Goal: Task Accomplishment & Management: Manage account settings

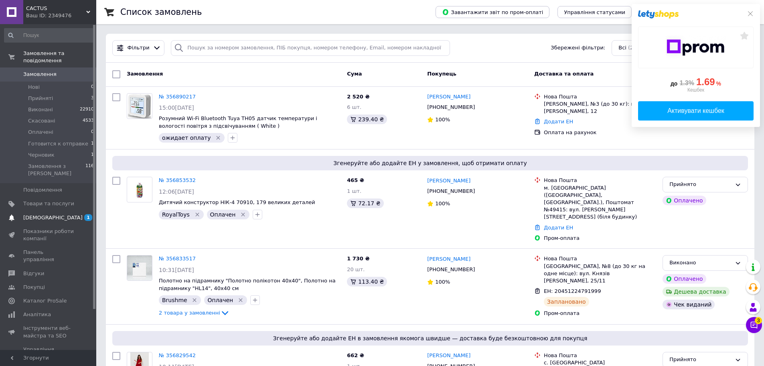
click at [48, 214] on span "[DEMOGRAPHIC_DATA]" at bounding box center [52, 217] width 59 height 7
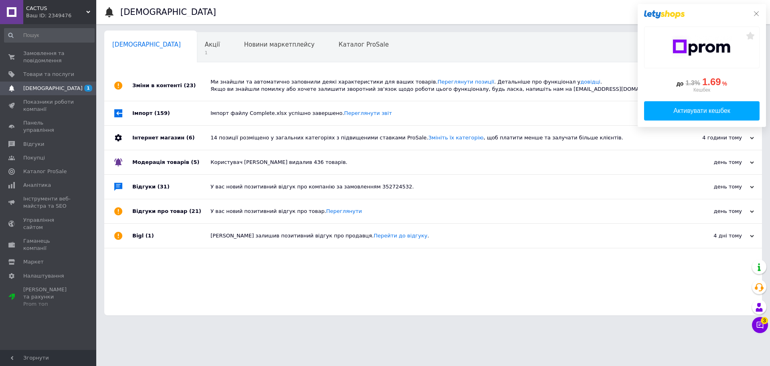
click at [755, 12] on icon at bounding box center [757, 13] width 6 height 6
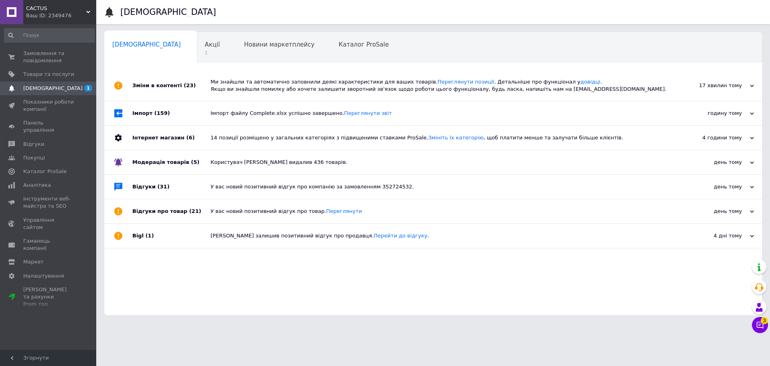
click at [474, 14] on div "[DEMOGRAPHIC_DATA]" at bounding box center [441, 12] width 642 height 24
click at [248, 20] on div "[DEMOGRAPHIC_DATA]" at bounding box center [441, 12] width 642 height 24
click at [62, 60] on span "Замовлення та повідомлення" at bounding box center [48, 57] width 51 height 14
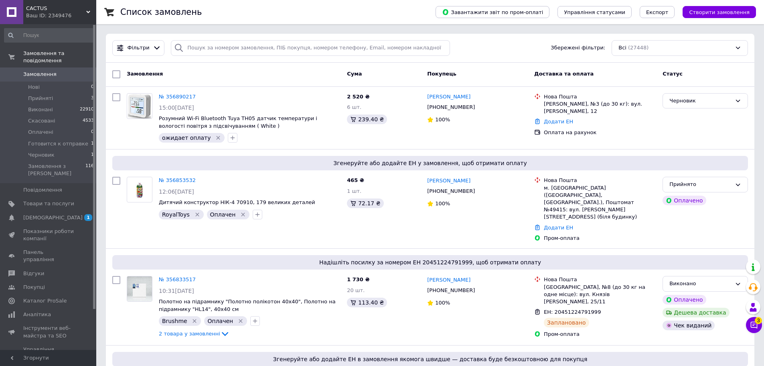
click at [261, 77] on div "Замовлення" at bounding box center [234, 74] width 220 height 14
click at [141, 49] on span "Фільтри" at bounding box center [139, 48] width 22 height 8
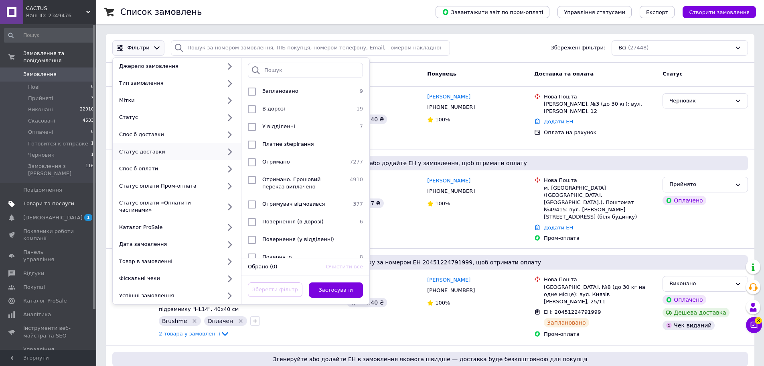
click at [53, 200] on span "Товари та послуги" at bounding box center [48, 203] width 51 height 7
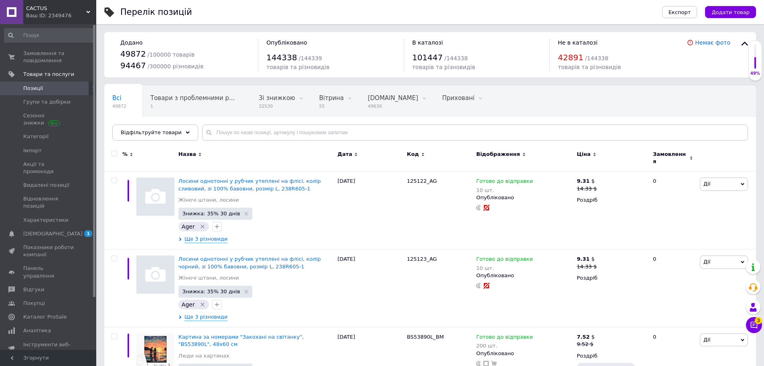
click at [162, 131] on span "Відфільтруйте товари" at bounding box center [151, 132] width 61 height 6
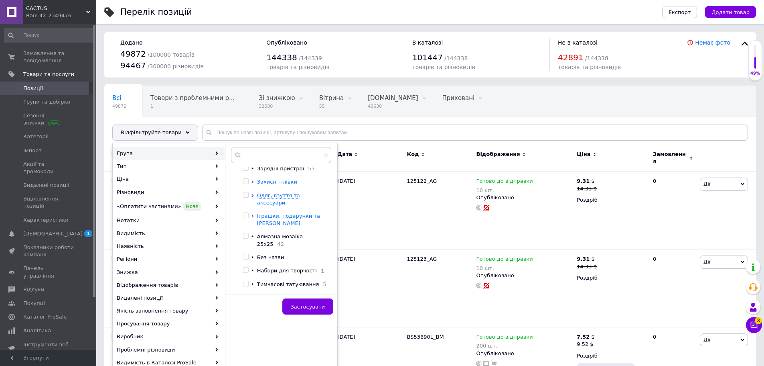
scroll to position [316, 0]
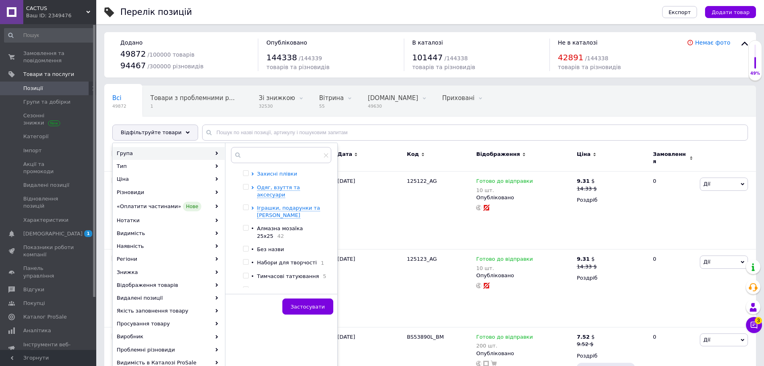
click at [269, 177] on span "Захисні плівки" at bounding box center [277, 174] width 40 height 6
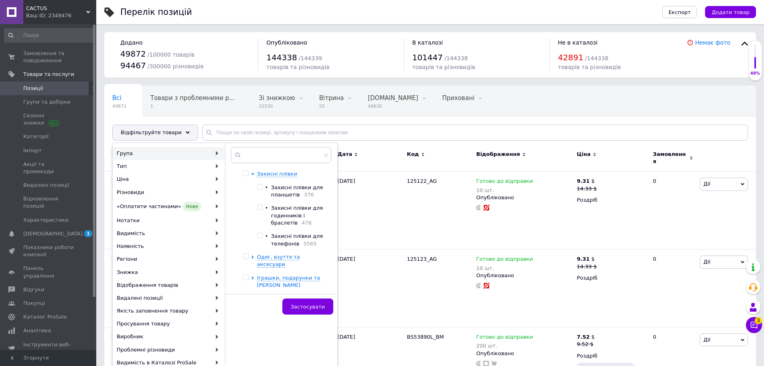
click at [262, 238] on input "checkbox" at bounding box center [259, 235] width 5 height 5
checkbox input "true"
click at [301, 309] on span "Застосувати" at bounding box center [308, 306] width 34 height 6
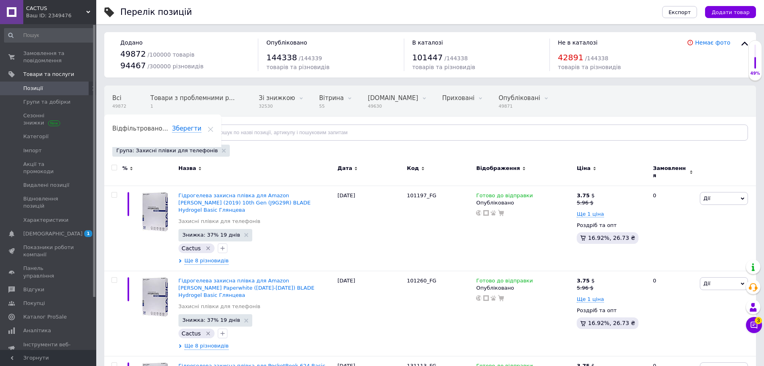
click at [660, 168] on span "Замовлення" at bounding box center [670, 172] width 35 height 14
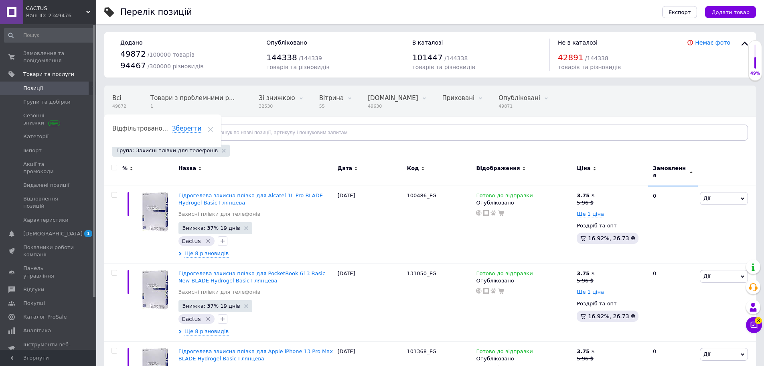
click at [659, 168] on span "Замовлення" at bounding box center [670, 172] width 35 height 14
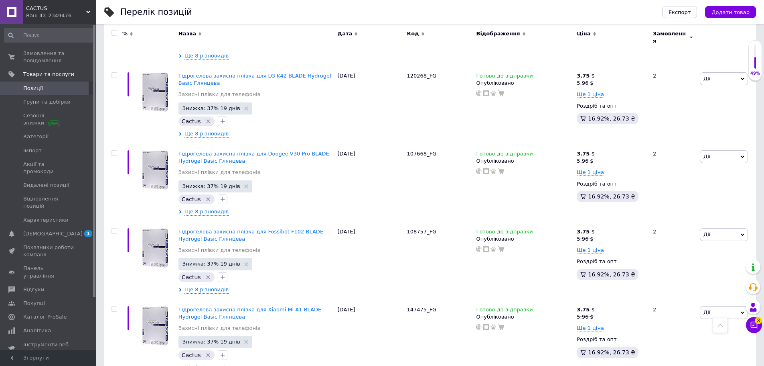
scroll to position [32, 0]
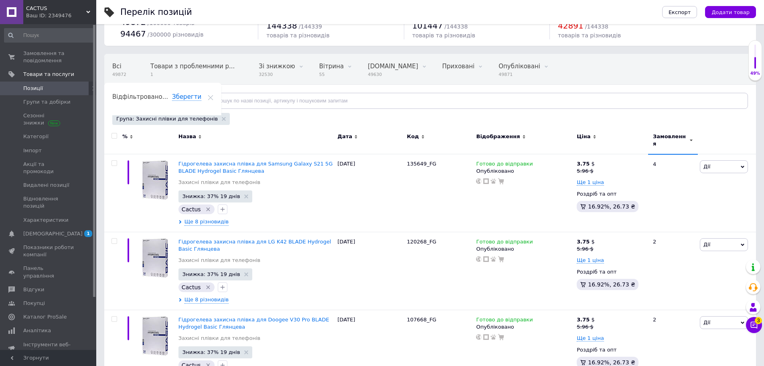
click at [670, 134] on span "Замовлення" at bounding box center [670, 140] width 35 height 14
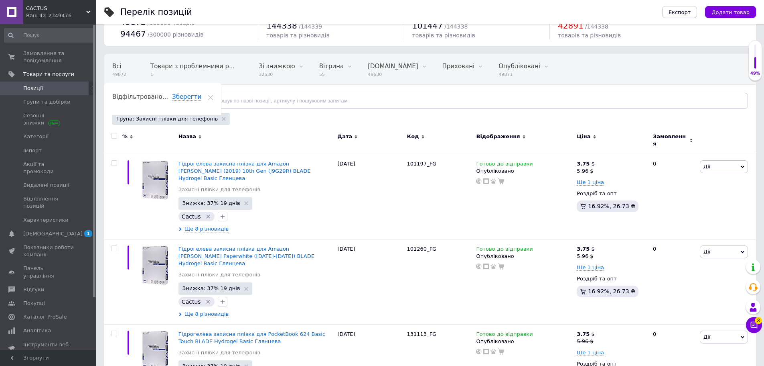
click at [670, 134] on span "Замовлення" at bounding box center [670, 140] width 35 height 14
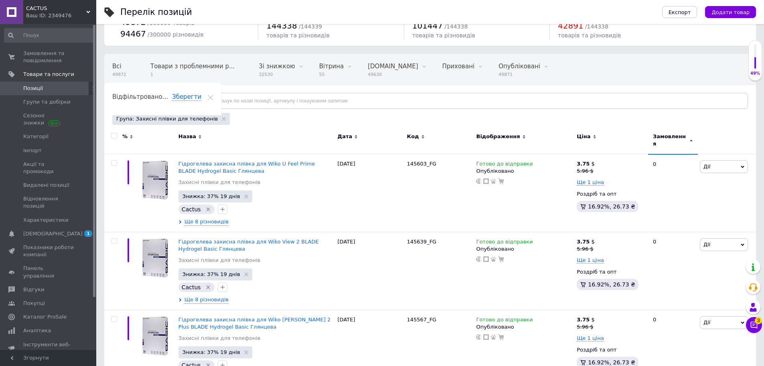
click at [666, 138] on span "Замовлення" at bounding box center [670, 140] width 35 height 14
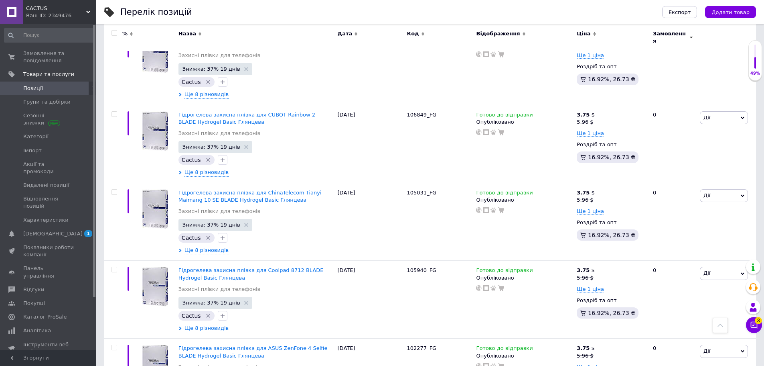
scroll to position [4559, 0]
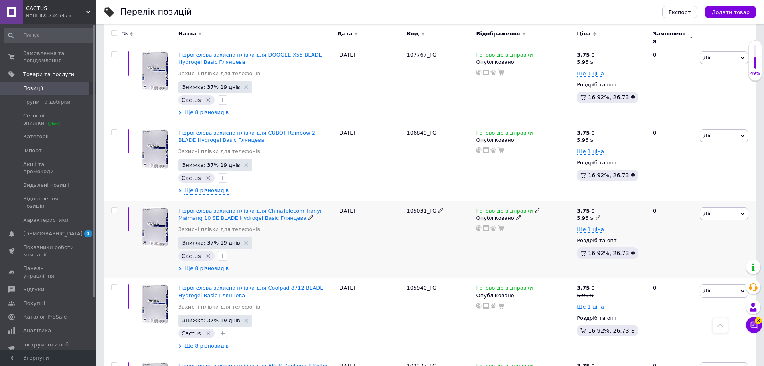
click at [210, 264] on span "Ще 8 різновидів" at bounding box center [207, 267] width 44 height 7
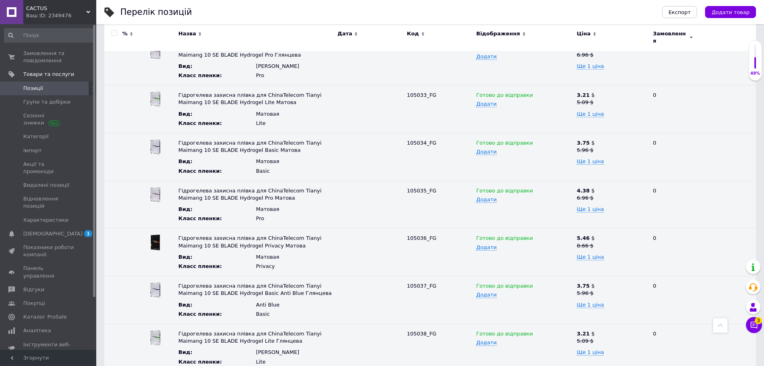
scroll to position [4639, 0]
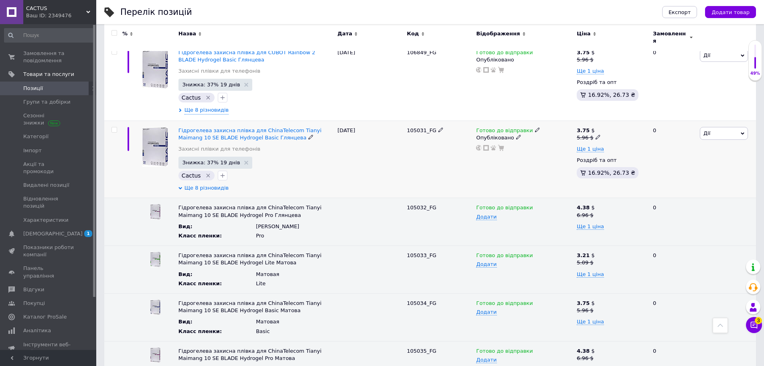
click at [200, 184] on span "Ще 8 різновидів" at bounding box center [207, 187] width 44 height 7
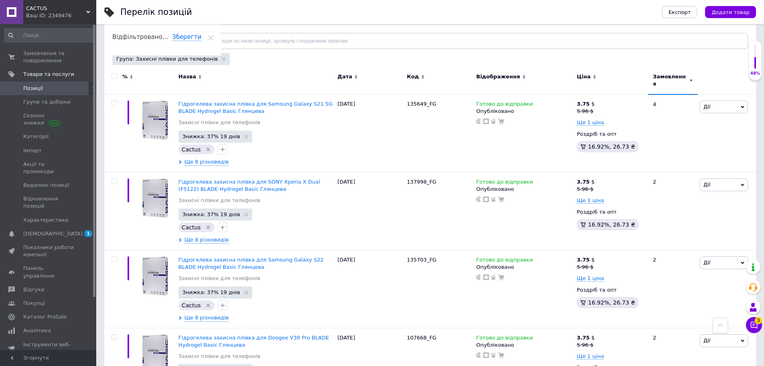
scroll to position [0, 0]
